Goal: Task Accomplishment & Management: Use online tool/utility

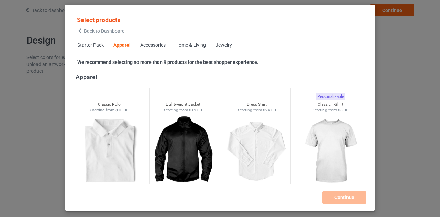
click at [89, 30] on span "Back to Dashboard" at bounding box center [104, 30] width 41 height 5
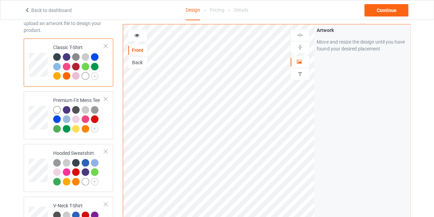
scroll to position [42, 0]
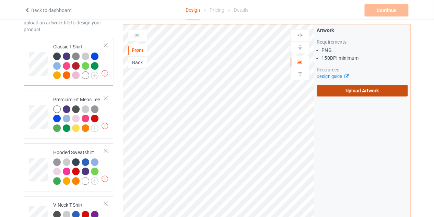
click at [337, 89] on label "Upload Artwork" at bounding box center [362, 91] width 91 height 12
click at [0, 0] on input "Upload Artwork" at bounding box center [0, 0] width 0 height 0
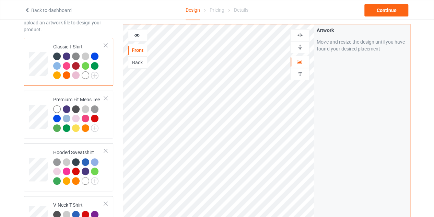
click at [303, 31] on div at bounding box center [300, 35] width 19 height 12
click at [303, 33] on img at bounding box center [300, 35] width 7 height 7
click at [301, 35] on img at bounding box center [300, 35] width 7 height 7
click at [382, 8] on div "Continue" at bounding box center [387, 10] width 44 height 12
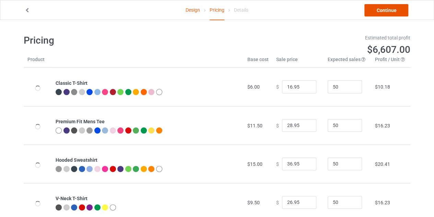
click at [376, 12] on link "Continue" at bounding box center [387, 10] width 44 height 12
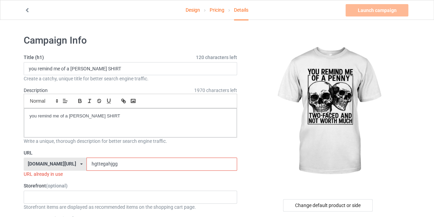
click at [118, 165] on input "hgttegahjgg" at bounding box center [162, 164] width 150 height 13
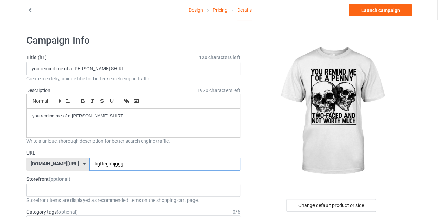
scroll to position [69, 0]
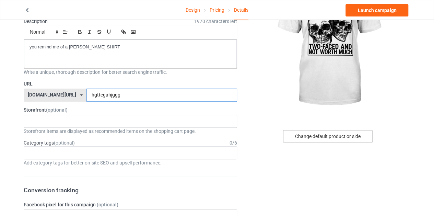
type input "hgttegahjggg"
click at [317, 138] on div "Change default product or side" at bounding box center [328, 136] width 90 height 12
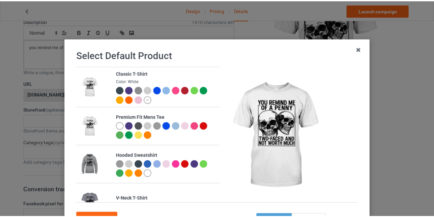
scroll to position [59, 0]
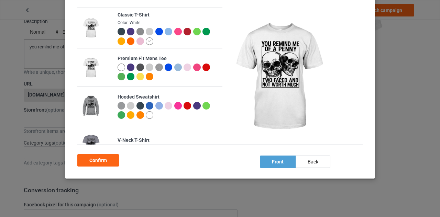
click at [137, 38] on div at bounding box center [140, 41] width 8 height 8
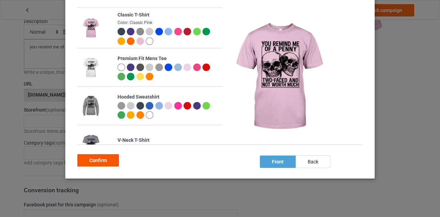
click at [97, 158] on div "Confirm" at bounding box center [98, 160] width 42 height 12
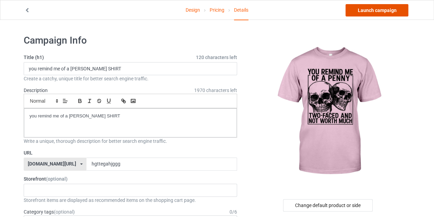
click at [376, 9] on link "Launch campaign" at bounding box center [377, 10] width 63 height 12
